Goal: Task Accomplishment & Management: Use online tool/utility

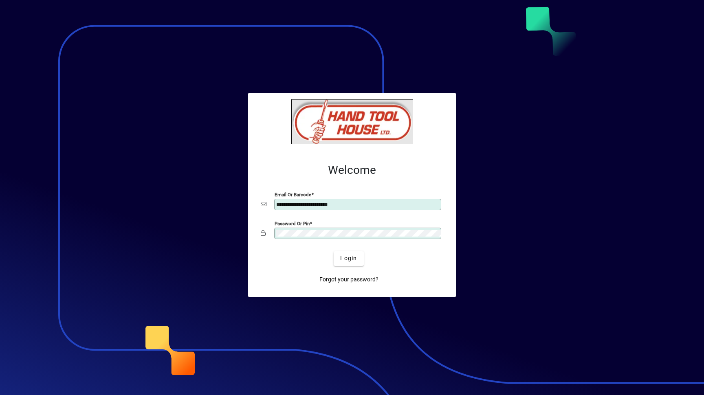
click at [334, 251] on button "Login" at bounding box center [349, 258] width 30 height 15
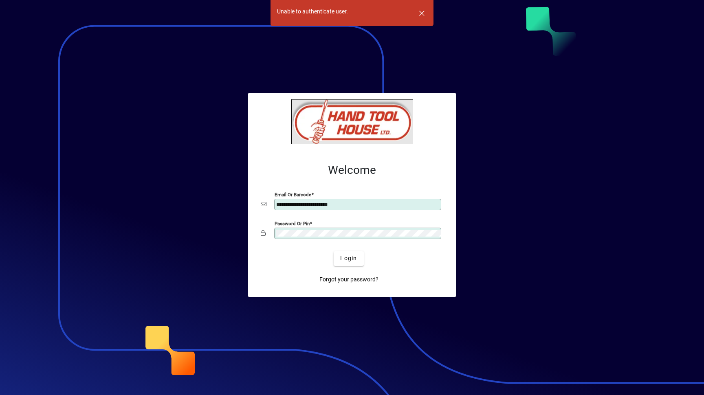
click at [317, 204] on input "**********" at bounding box center [358, 204] width 165 height 7
type input "**********"
click at [334, 251] on button "Login" at bounding box center [349, 258] width 30 height 15
